Goal: Task Accomplishment & Management: Manage account settings

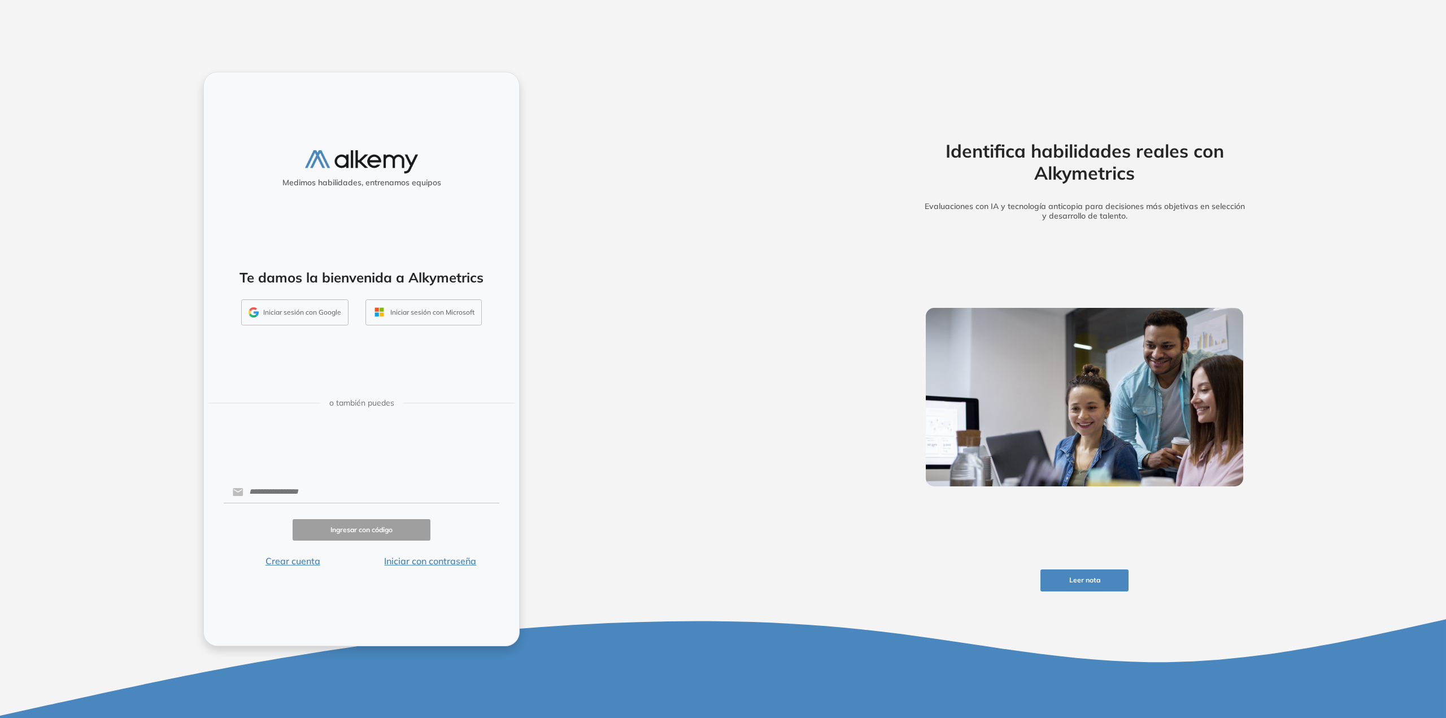
click at [287, 312] on button "Iniciar sesión con Google" at bounding box center [294, 312] width 107 height 26
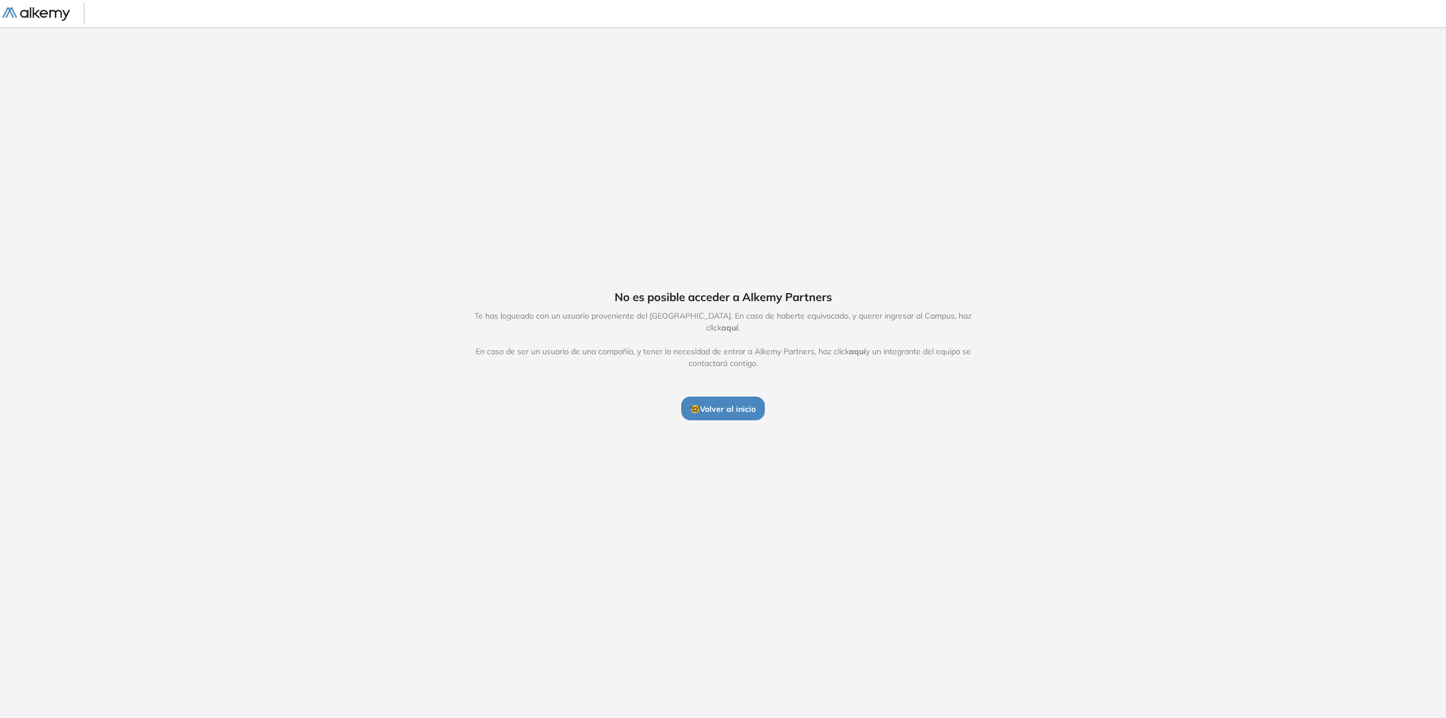
click at [706, 412] on button "🤓 Volver al inicio" at bounding box center [723, 408] width 84 height 24
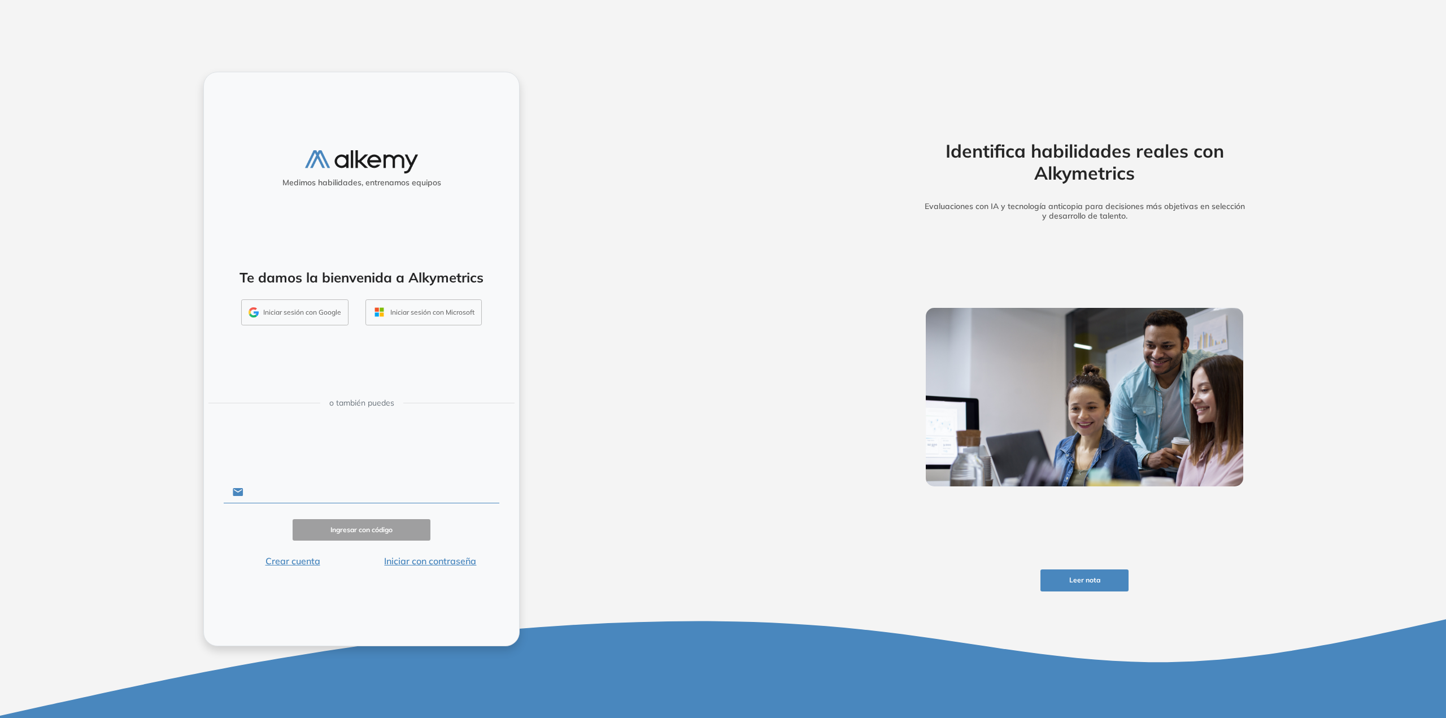
click at [361, 491] on input "text" at bounding box center [371, 491] width 256 height 21
click at [318, 316] on button "Iniciar sesión con Google" at bounding box center [294, 312] width 107 height 26
click at [308, 491] on input "text" at bounding box center [371, 491] width 256 height 21
type input "**********"
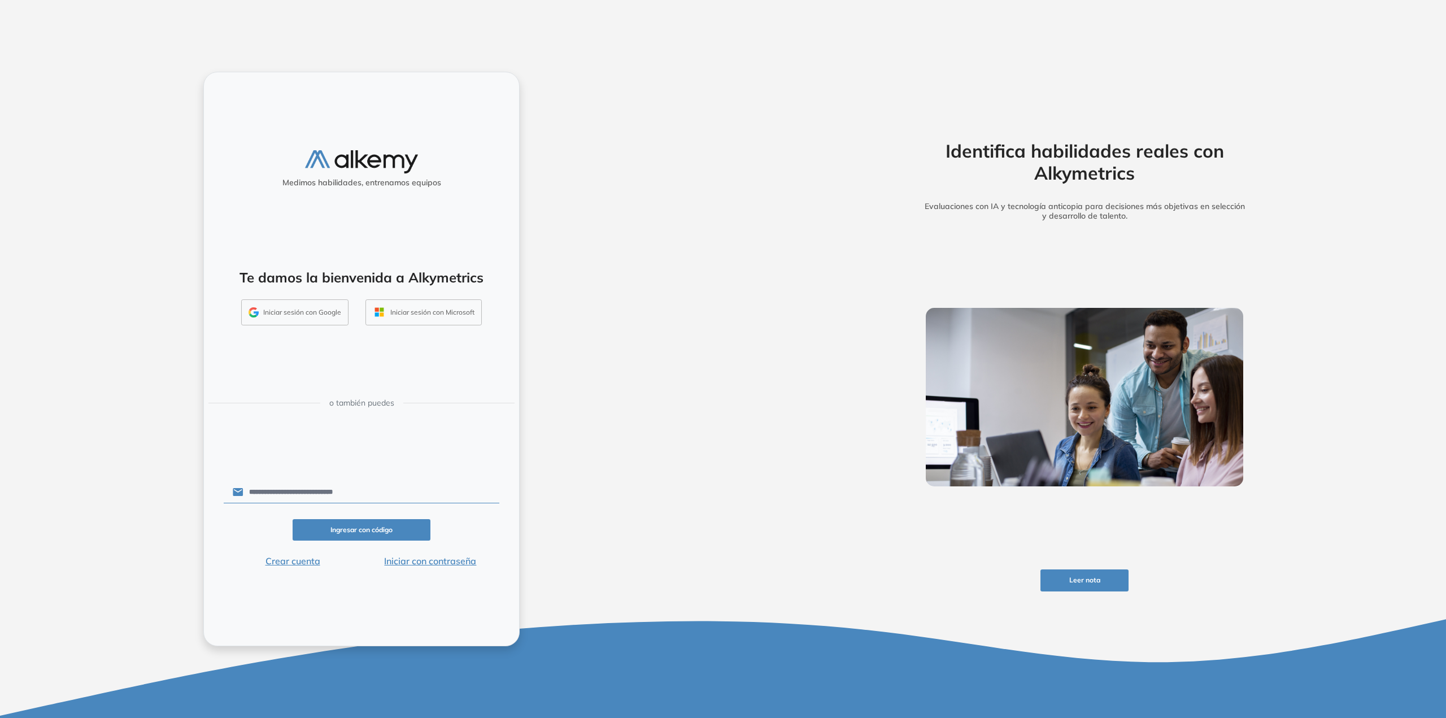
click at [327, 529] on button "Ingresar con código" at bounding box center [361, 530] width 138 height 22
click at [319, 318] on button "Iniciar sesión con Google" at bounding box center [294, 312] width 107 height 26
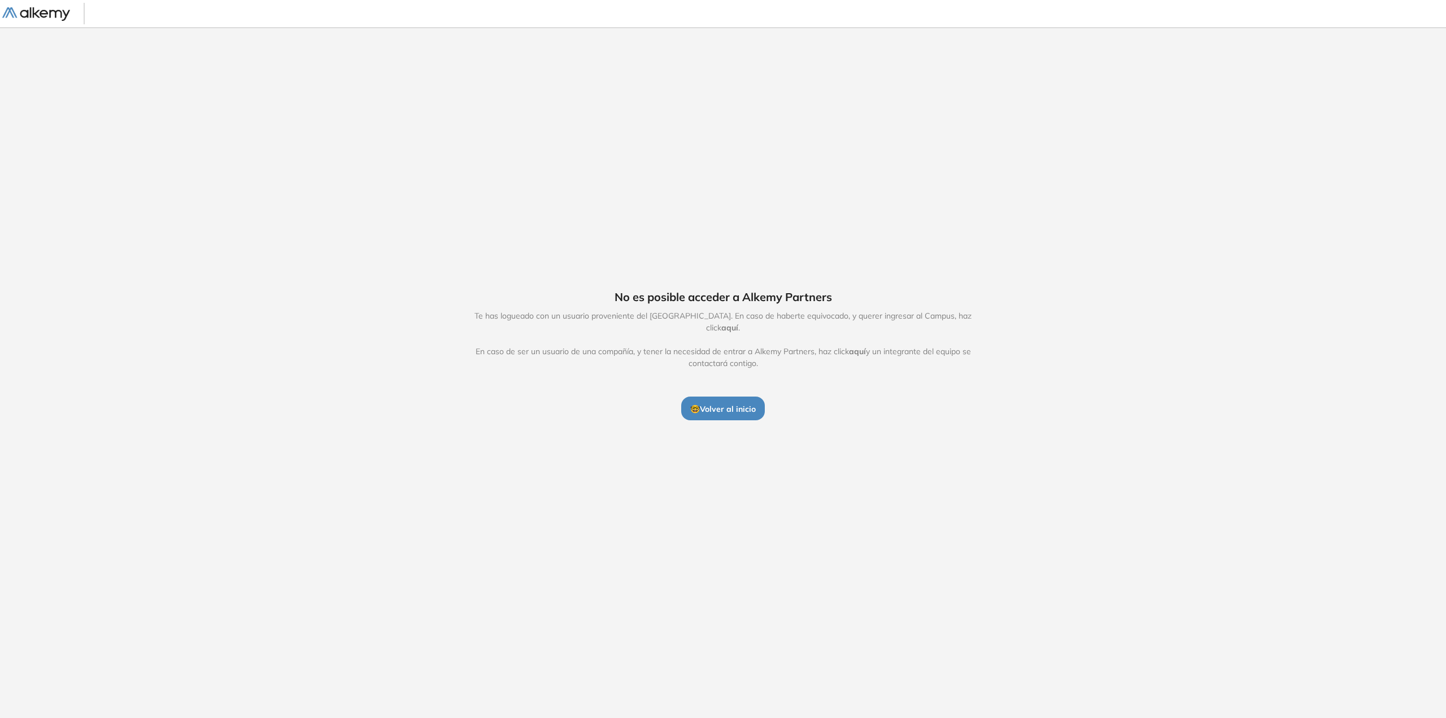
click at [738, 322] on span "aquí" at bounding box center [729, 327] width 17 height 10
